Goal: Information Seeking & Learning: Understand process/instructions

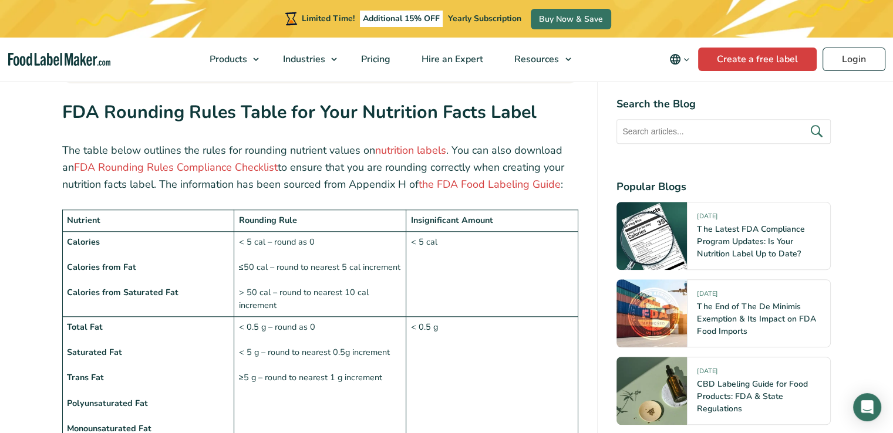
scroll to position [881, 0]
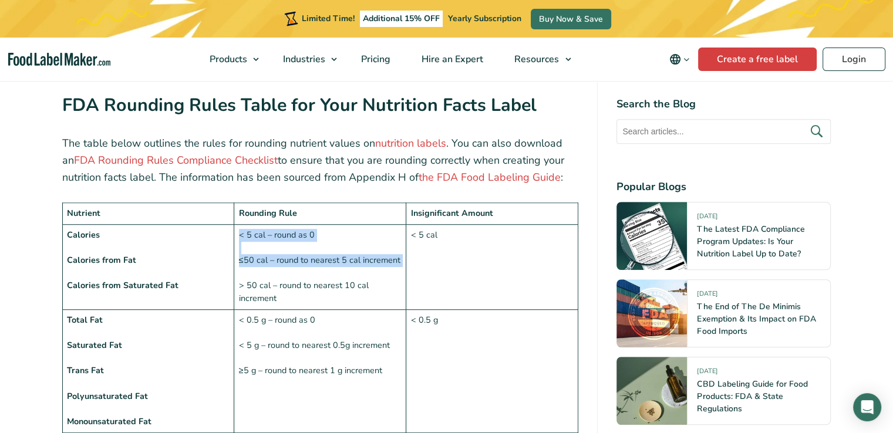
drag, startPoint x: 240, startPoint y: 207, endPoint x: 301, endPoint y: 258, distance: 80.0
click at [308, 247] on td "< 5 cal – round as 0 ≤50 cal – round to nearest 5 cal increment > 50 cal – roun…" at bounding box center [320, 266] width 172 height 85
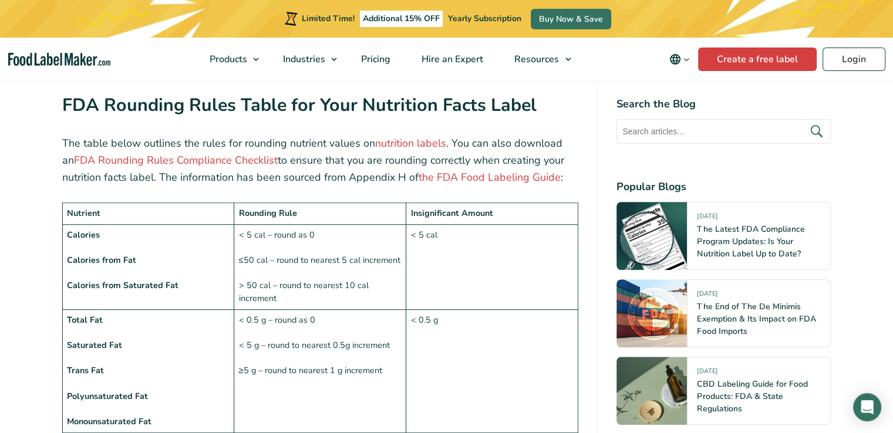
click at [300, 260] on td "< 5 cal – round as 0 ≤50 cal – round to nearest 5 cal increment > 50 cal – roun…" at bounding box center [320, 266] width 172 height 85
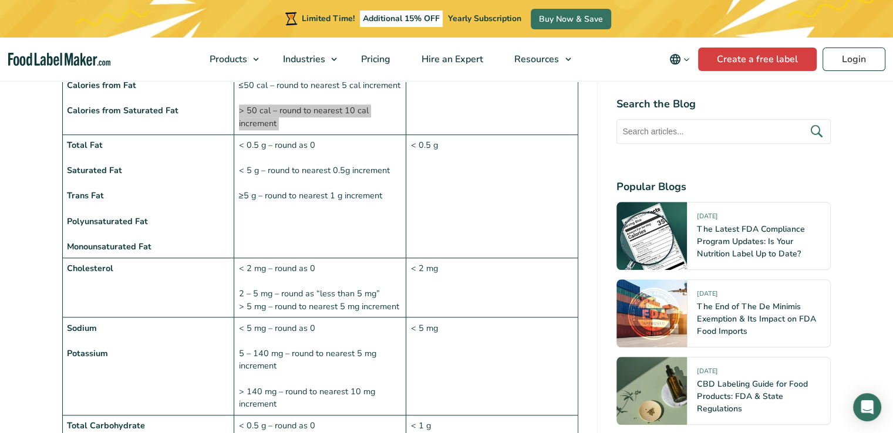
scroll to position [940, 0]
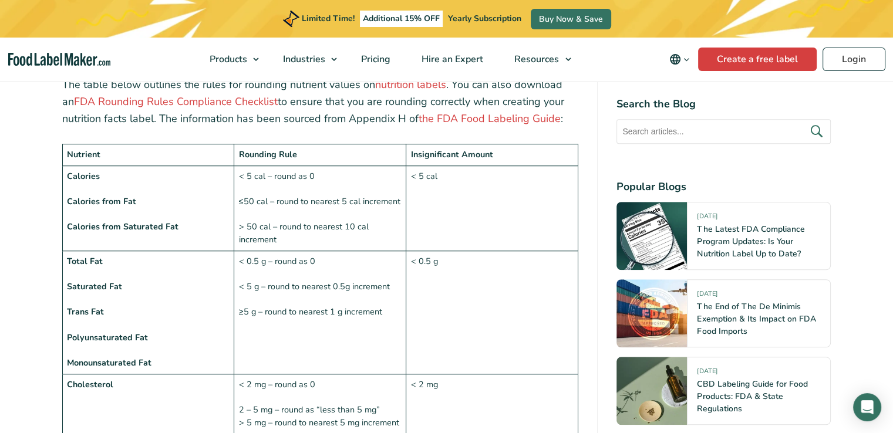
click at [101, 281] on strong "Saturated Fat" at bounding box center [94, 287] width 55 height 12
click at [242, 261] on td "< 0.5 g – round as 0 < 5 g – round to nearest 0.5g increment ≥5 g – round to ne…" at bounding box center [320, 312] width 172 height 123
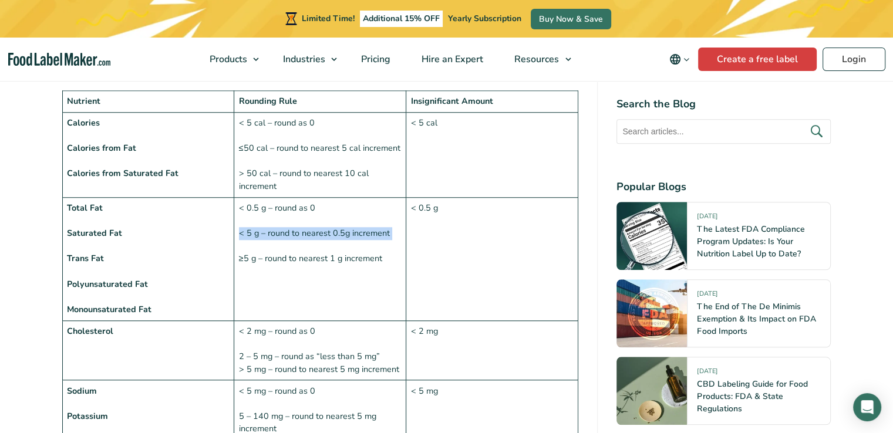
scroll to position [1057, 0]
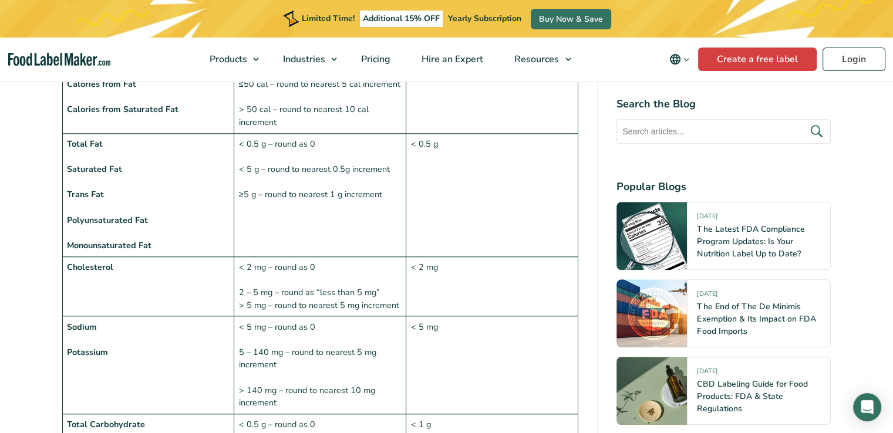
click at [247, 325] on td "< 5 mg – round as 0 5 – 140 mg – round to nearest 5 mg increment > 140 mg – rou…" at bounding box center [320, 366] width 172 height 98
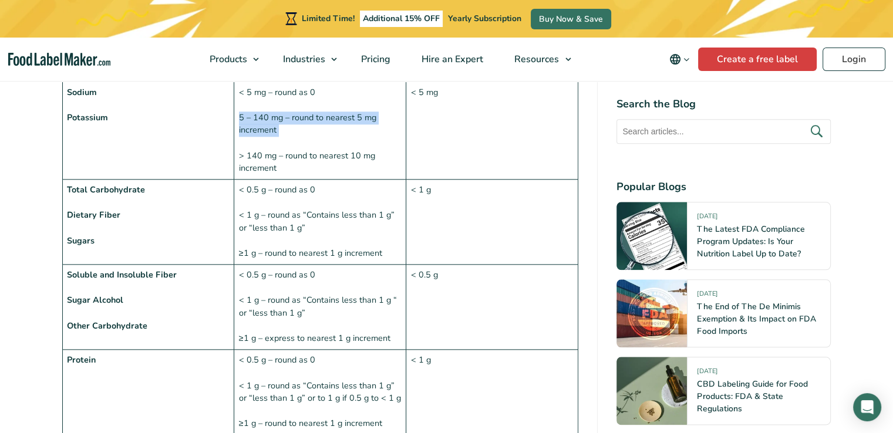
scroll to position [1351, 0]
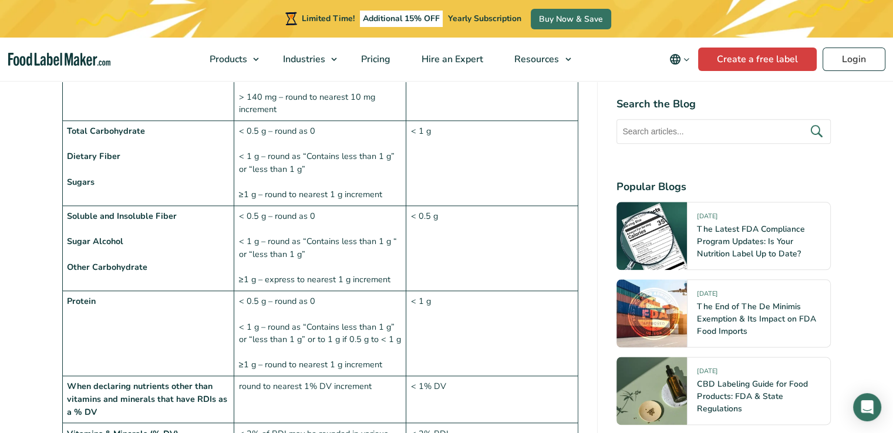
click at [292, 291] on td "< 0.5 g – round as 0 < 1 g – round as “Contains less than 1 g” or “less than 1 …" at bounding box center [320, 333] width 172 height 85
drag, startPoint x: 493, startPoint y: 151, endPoint x: 199, endPoint y: 226, distance: 303.6
click at [199, 226] on td "Soluble and Insoluble Fiber Sugar Alcohol Other Carbohydrate" at bounding box center [148, 248] width 172 height 85
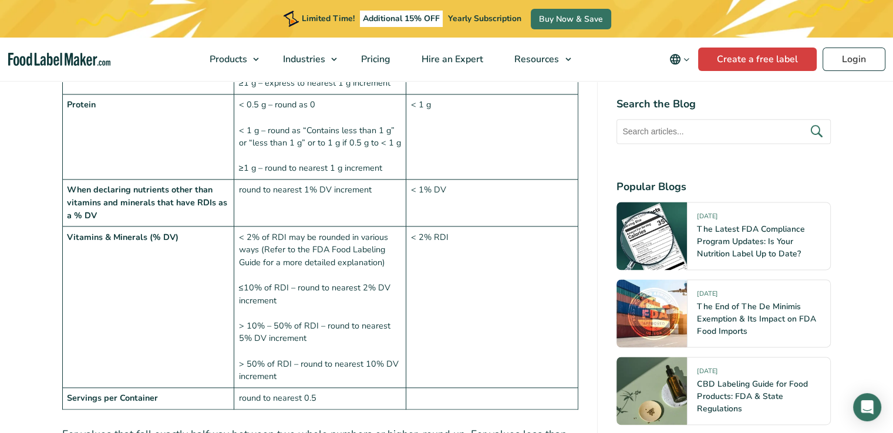
scroll to position [1527, 0]
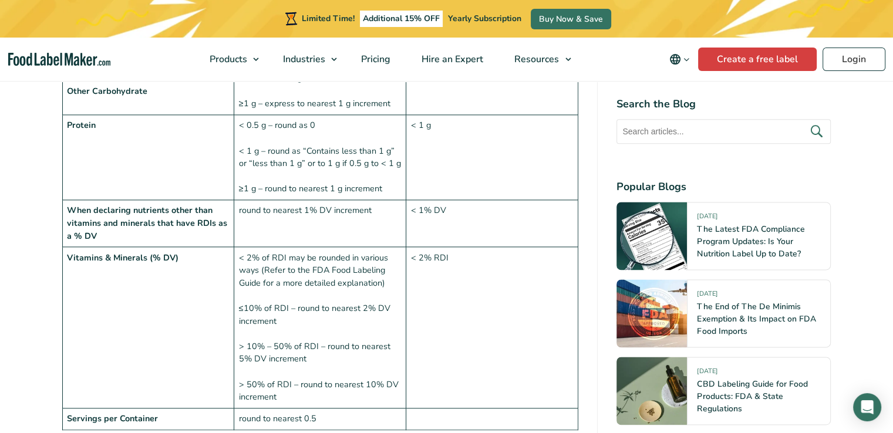
click at [248, 247] on td "< 2% of RDI may be rounded in various ways (Refer to the FDA Food Labeling Guid…" at bounding box center [320, 327] width 172 height 161
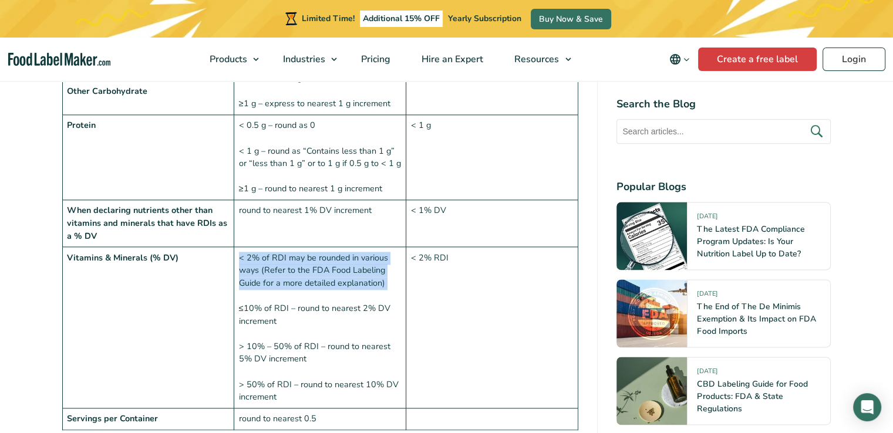
click at [248, 247] on td "< 2% of RDI may be rounded in various ways (Refer to the FDA Food Labeling Guid…" at bounding box center [320, 327] width 172 height 161
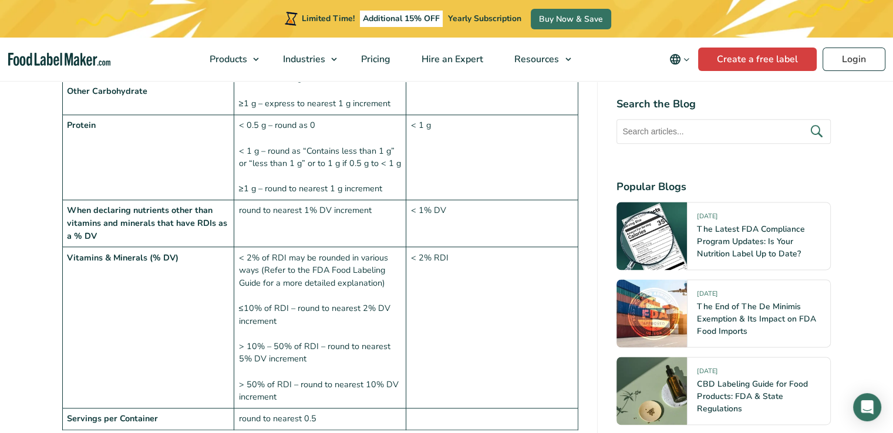
click at [249, 200] on td "round to nearest 1% DV increment" at bounding box center [320, 223] width 172 height 47
drag, startPoint x: 238, startPoint y: 318, endPoint x: 255, endPoint y: 328, distance: 19.5
click at [255, 328] on td "< 2% of RDI may be rounded in various ways (Refer to the FDA Food Labeling Guid…" at bounding box center [320, 327] width 172 height 161
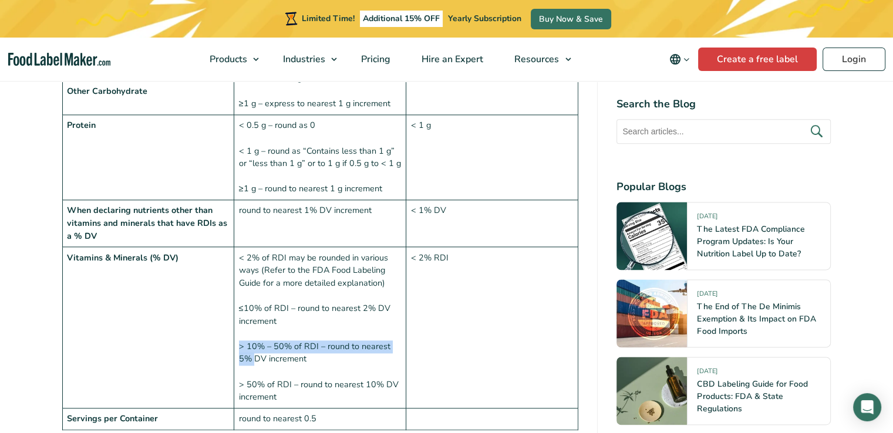
click at [255, 328] on td "< 2% of RDI may be rounded in various ways (Refer to the FDA Food Labeling Guid…" at bounding box center [320, 327] width 172 height 161
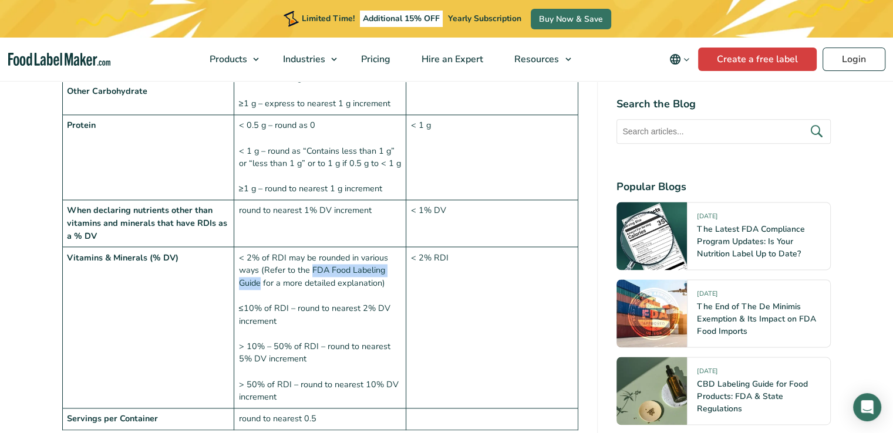
drag, startPoint x: 310, startPoint y: 242, endPoint x: 260, endPoint y: 255, distance: 51.7
click at [260, 255] on td "< 2% of RDI may be rounded in various ways (Refer to the FDA Food Labeling Guid…" at bounding box center [320, 327] width 172 height 161
copy td "FDA Food Labeling Guide"
